Goal: Check status: Verify the current state of an ongoing process or item

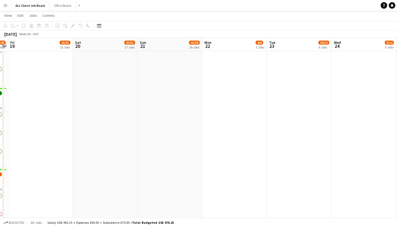
scroll to position [1622, 0]
click at [21, 6] on button "ALL Client Job Board Close" at bounding box center [30, 5] width 38 height 11
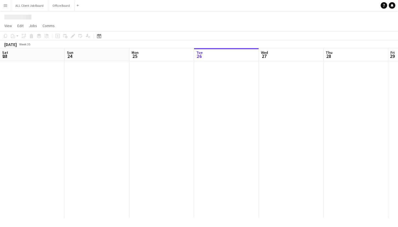
scroll to position [0, 129]
click at [6, 6] on app-icon "Menu" at bounding box center [5, 5] width 4 height 4
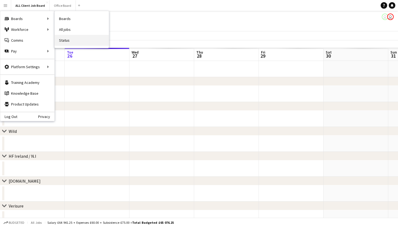
click at [71, 39] on link "Status" at bounding box center [82, 40] width 54 height 11
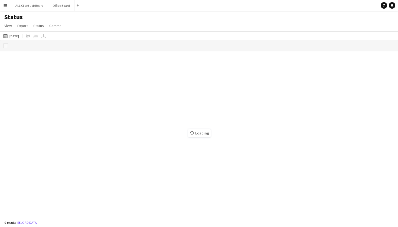
scroll to position [0, 0]
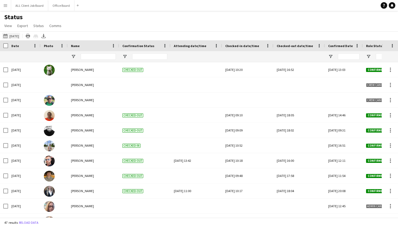
click at [14, 34] on button "[DATE] to [DATE] [DATE]" at bounding box center [11, 36] width 18 height 6
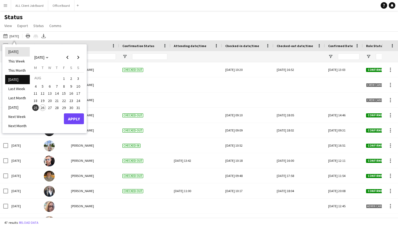
click at [13, 54] on li "[DATE]" at bounding box center [17, 51] width 25 height 9
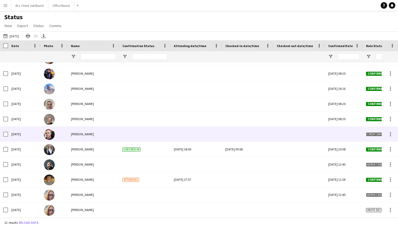
scroll to position [27, 0]
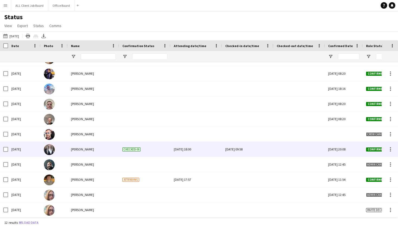
click at [295, 149] on div at bounding box center [299, 149] width 45 height 15
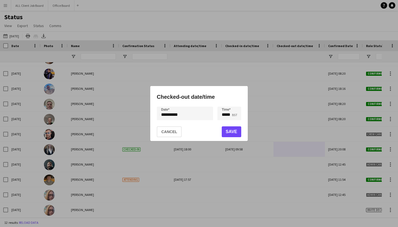
click at [229, 134] on button "Save" at bounding box center [231, 131] width 19 height 11
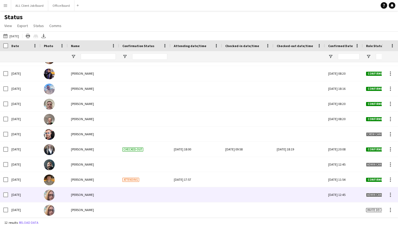
scroll to position [0, 0]
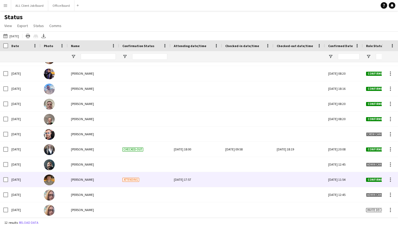
click at [235, 182] on div at bounding box center [247, 179] width 45 height 15
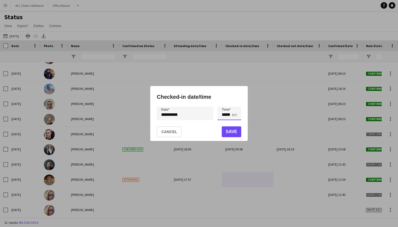
click at [228, 115] on input "*****" at bounding box center [229, 114] width 24 height 14
click at [222, 123] on div at bounding box center [223, 122] width 11 height 5
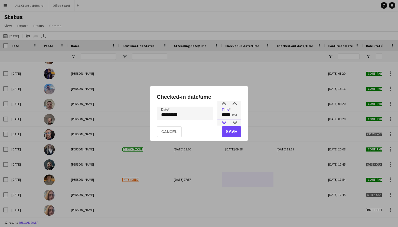
click at [222, 123] on div at bounding box center [223, 122] width 11 height 5
click at [236, 124] on div at bounding box center [234, 122] width 11 height 5
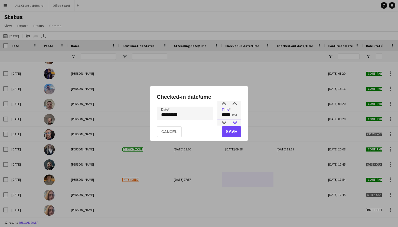
click at [236, 124] on div at bounding box center [234, 122] width 11 height 5
type input "*****"
click at [234, 104] on div at bounding box center [234, 103] width 11 height 5
click at [229, 131] on button "Save" at bounding box center [231, 131] width 19 height 11
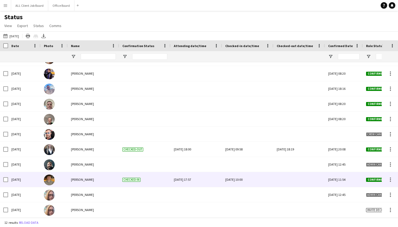
click at [284, 180] on div at bounding box center [299, 179] width 45 height 15
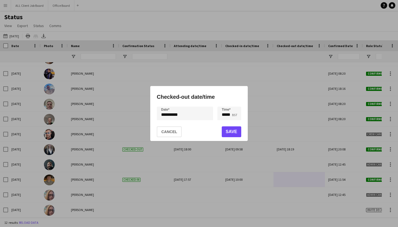
click at [223, 131] on button "Save" at bounding box center [231, 131] width 19 height 11
